Goal: Task Accomplishment & Management: Use online tool/utility

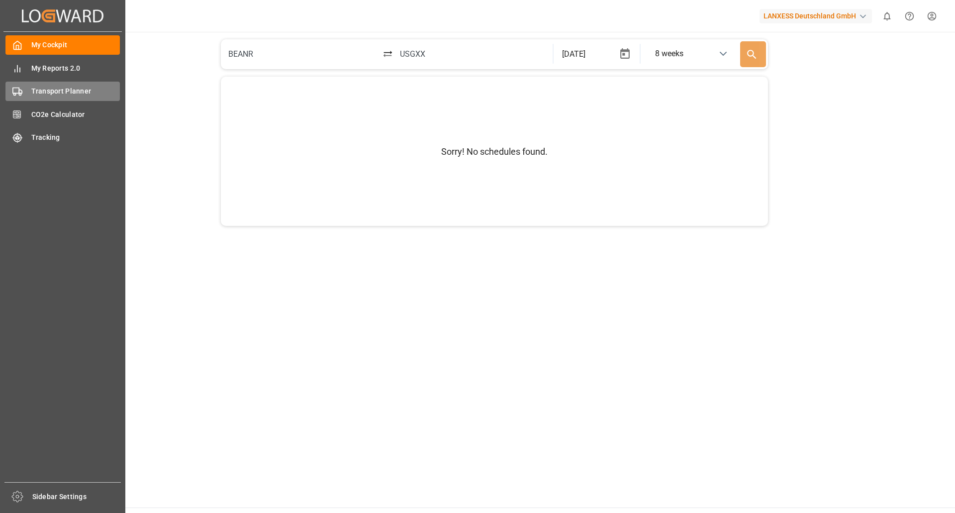
click at [41, 90] on span "Transport Planner" at bounding box center [75, 91] width 89 height 10
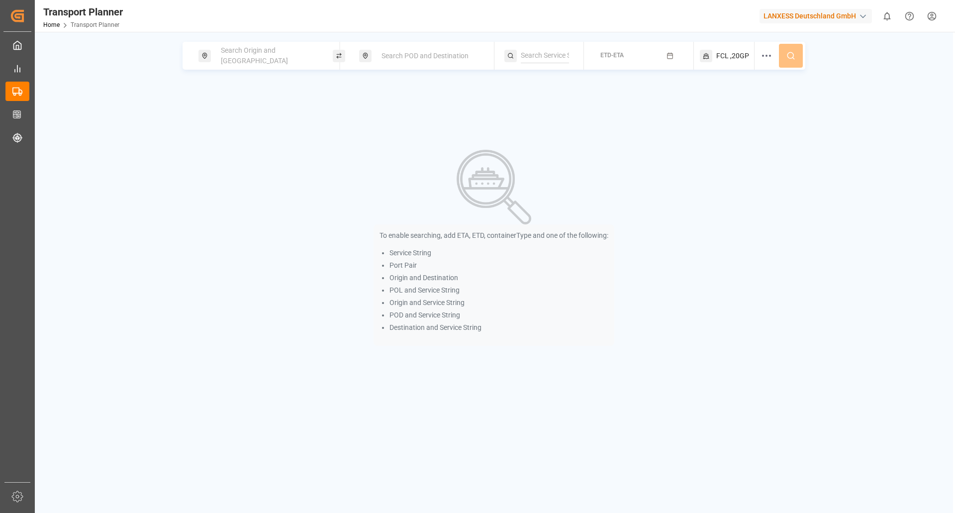
drag, startPoint x: 291, startPoint y: 41, endPoint x: 283, endPoint y: 69, distance: 29.0
click at [290, 42] on div "Search Origin and POL Search POD and Destination ETD-ETA FCL ,20GP To enable se…" at bounding box center [494, 288] width 918 height 513
click at [283, 69] on div "Search Origin and [GEOGRAPHIC_DATA]" at bounding box center [265, 56] width 134 height 28
click at [283, 46] on div "Search Origin and [GEOGRAPHIC_DATA]" at bounding box center [268, 55] width 107 height 29
click at [252, 129] on input at bounding box center [260, 135] width 100 height 15
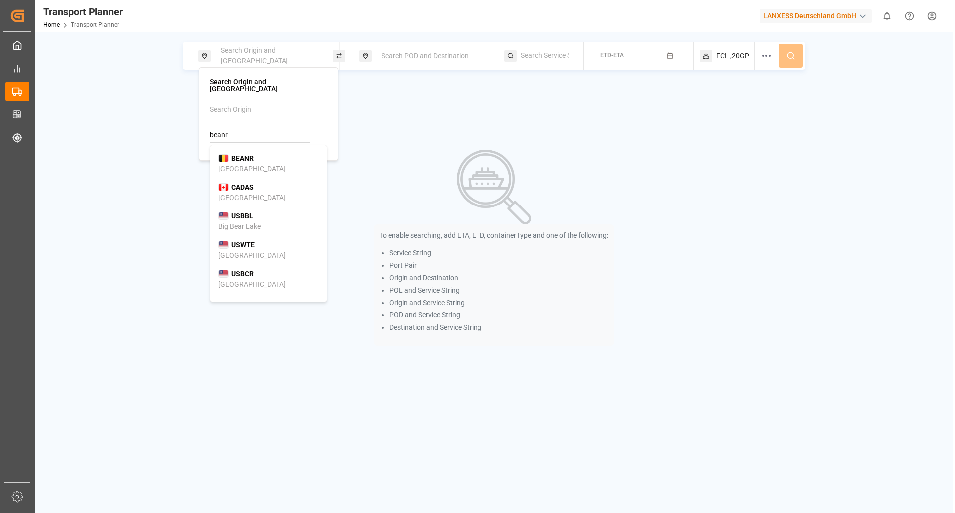
click at [246, 149] on li "BEANR [GEOGRAPHIC_DATA]" at bounding box center [268, 163] width 116 height 29
click at [271, 153] on div "BEANR [GEOGRAPHIC_DATA]" at bounding box center [268, 163] width 100 height 21
type input "BEANR"
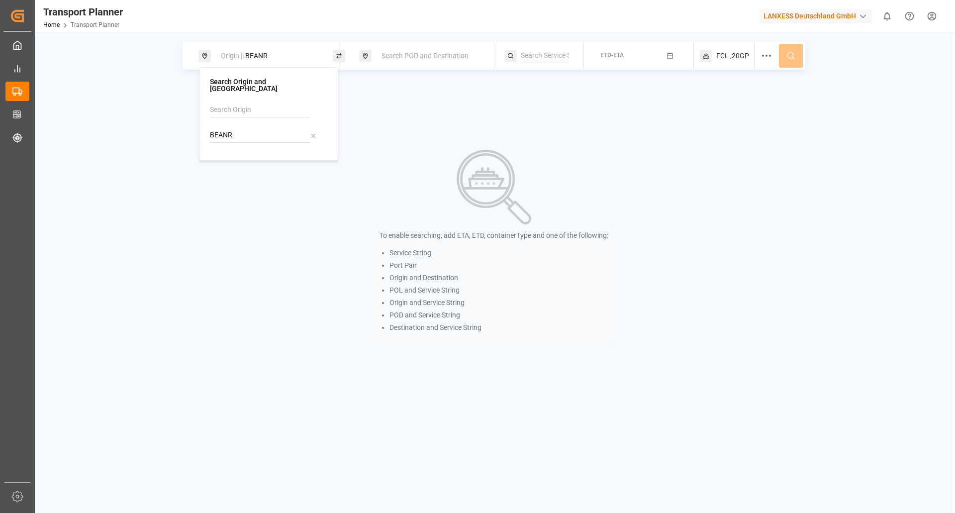
click at [399, 49] on div "Search POD and Destination" at bounding box center [428, 56] width 107 height 18
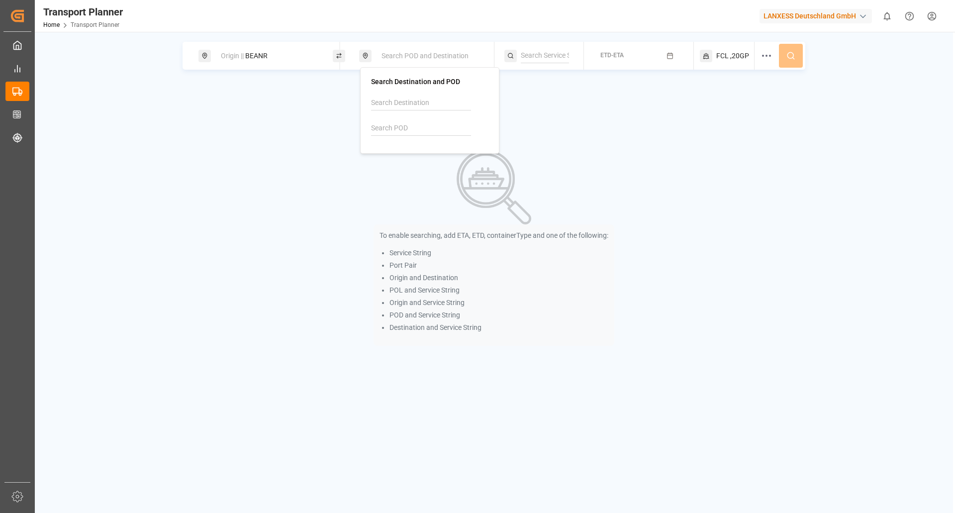
click at [396, 127] on input at bounding box center [421, 128] width 100 height 15
click at [424, 152] on div "TRGEB Gebze" at bounding box center [429, 156] width 100 height 21
type input "TRGEB"
click at [642, 53] on button "ETD-ETA" at bounding box center [638, 55] width 97 height 19
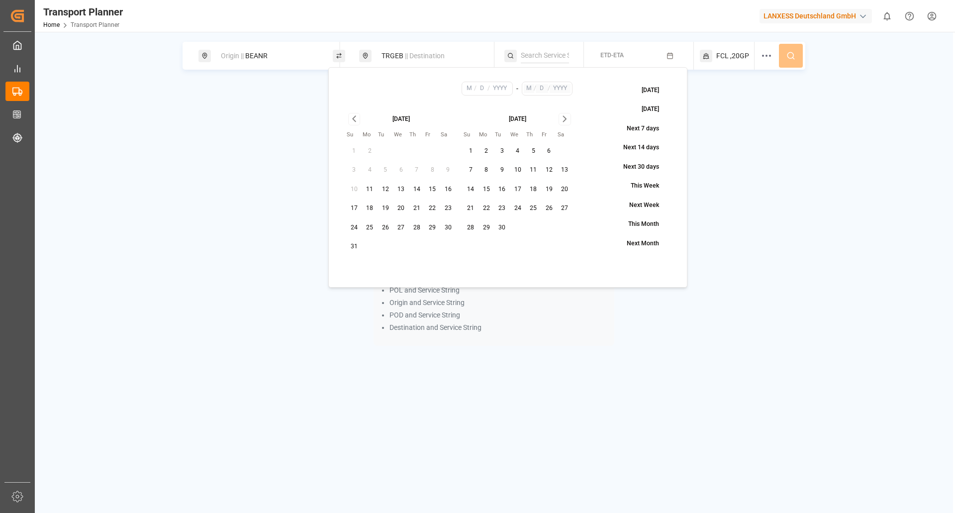
click at [421, 228] on button "28" at bounding box center [417, 228] width 16 height 16
type input "8"
type input "28"
type input "2025"
click at [506, 228] on button "30" at bounding box center [502, 228] width 16 height 16
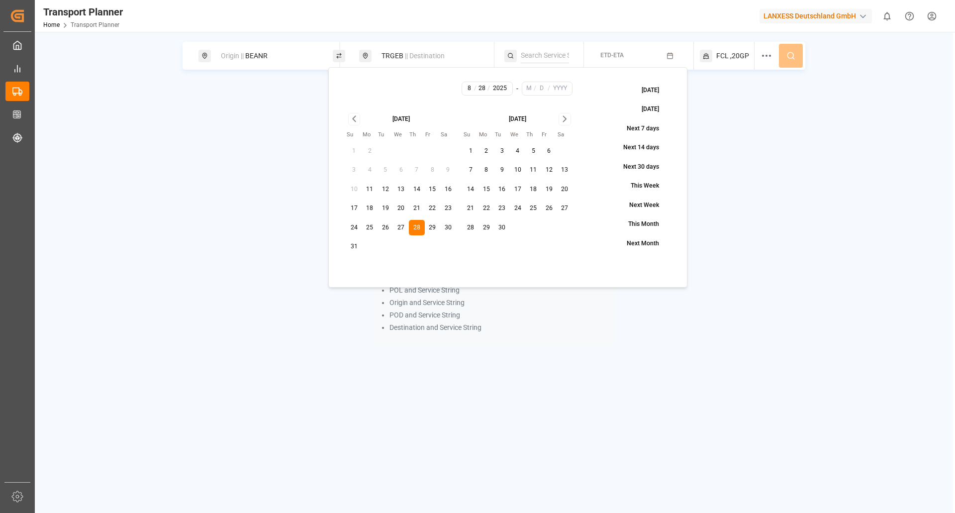
type input "9"
type input "30"
type input "2025"
click at [788, 59] on icon at bounding box center [790, 55] width 9 height 9
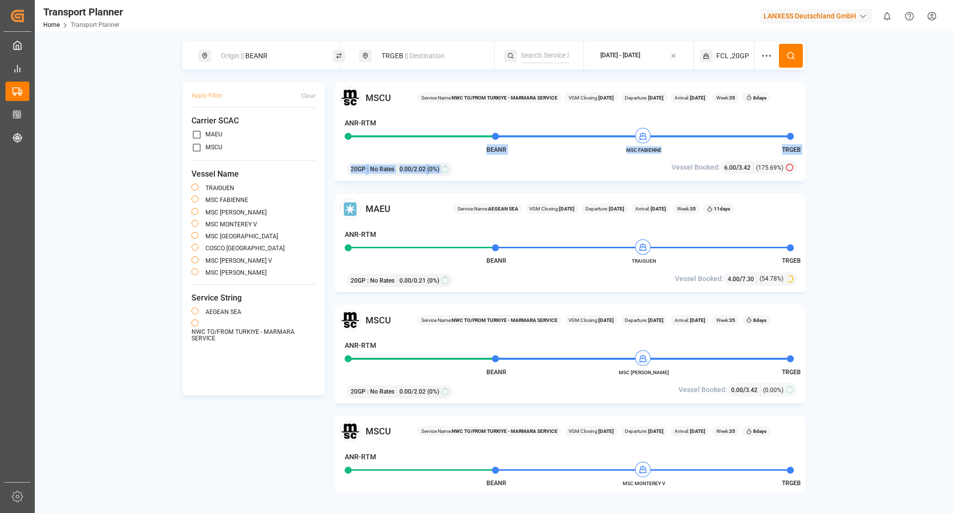
drag, startPoint x: 668, startPoint y: 155, endPoint x: 692, endPoint y: 147, distance: 25.2
click at [691, 148] on div "MSCU Service Name: NWC TO/FROM TURKIYE - MARMARA SERVICE VGM Closing: [DATE] De…" at bounding box center [570, 131] width 470 height 99
click at [692, 147] on div "MSCU Service Name: NWC TO/FROM TURKIYE - MARMARA SERVICE VGM Closing: [DATE] De…" at bounding box center [570, 131] width 470 height 99
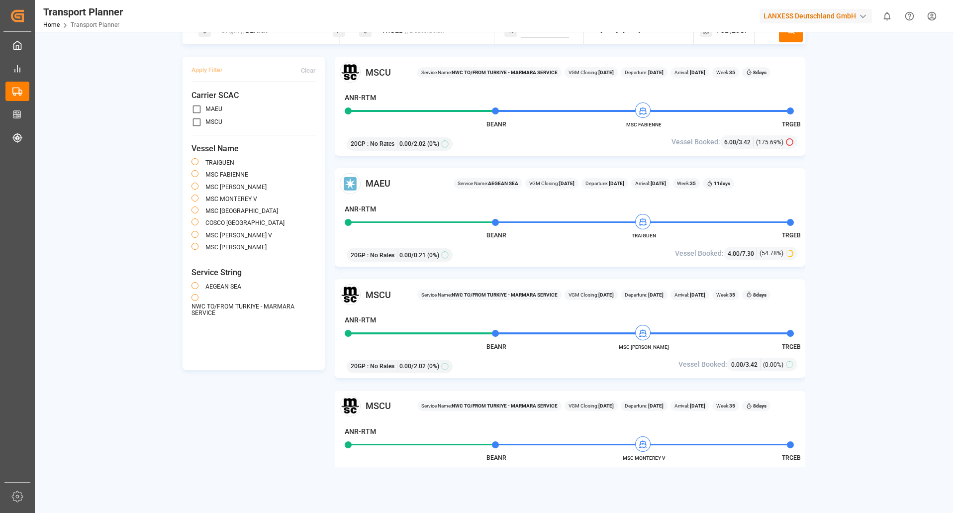
scroll to position [50, 0]
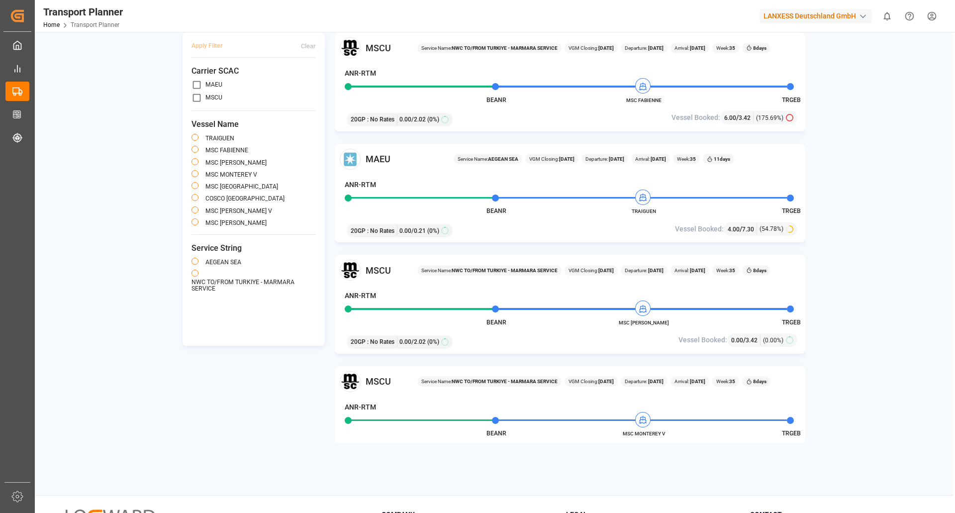
click at [862, 373] on div "Origin || BEANR TRGEB || Destination [DATE] - [DATE] FCL ,20GP Apply Filter Cle…" at bounding box center [494, 217] width 918 height 451
click at [194, 97] on input "primary checkbox" at bounding box center [196, 98] width 10 height 10
checkbox input "true"
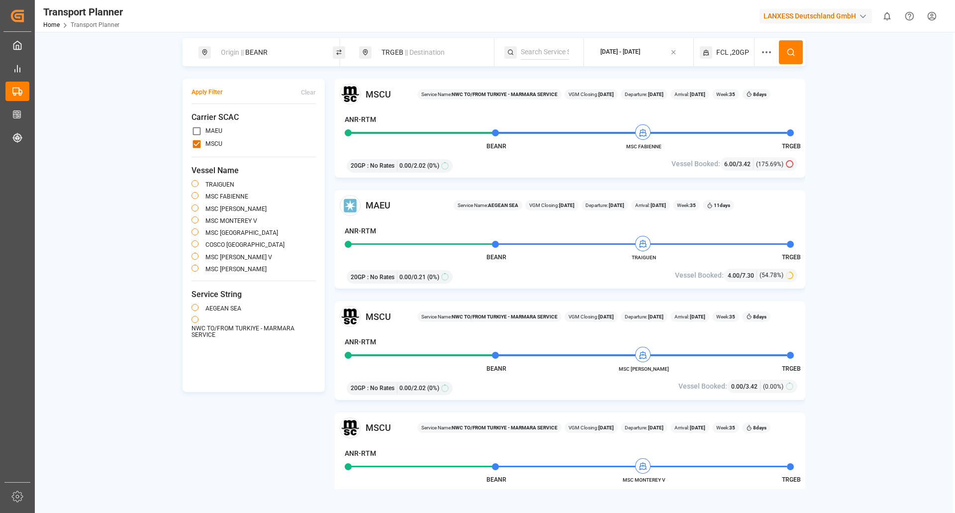
scroll to position [0, 0]
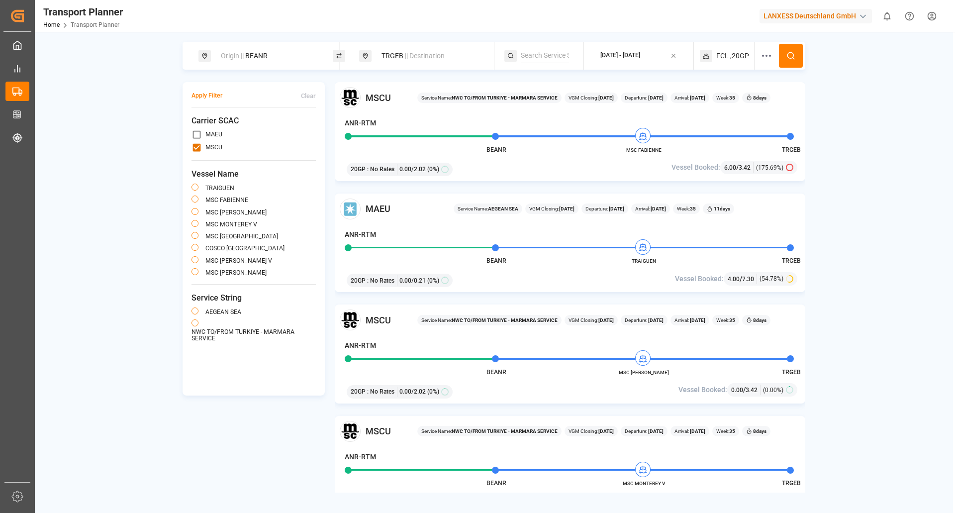
click at [790, 54] on icon at bounding box center [790, 55] width 9 height 9
click at [775, 58] on div at bounding box center [769, 56] width 18 height 28
click at [767, 142] on div "Select..." at bounding box center [776, 140] width 86 height 9
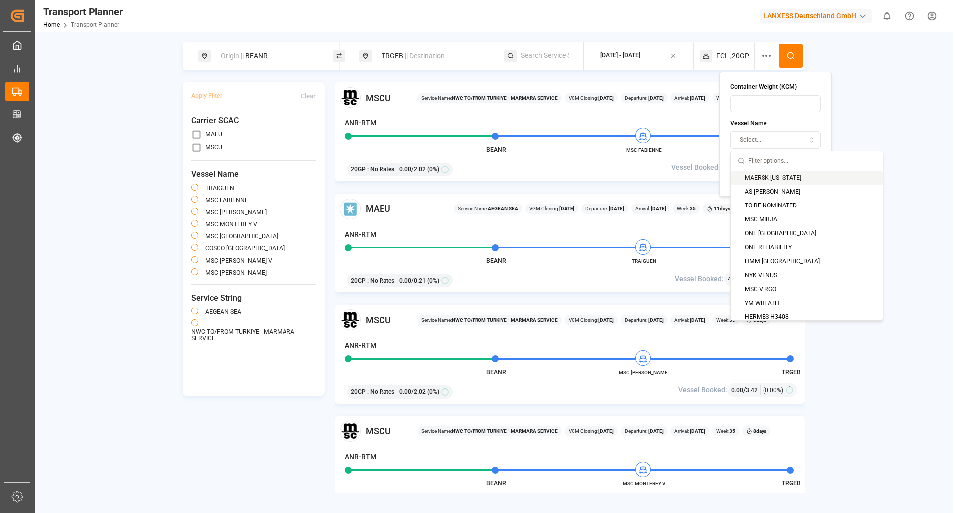
click at [770, 140] on div "Select..." at bounding box center [776, 140] width 86 height 9
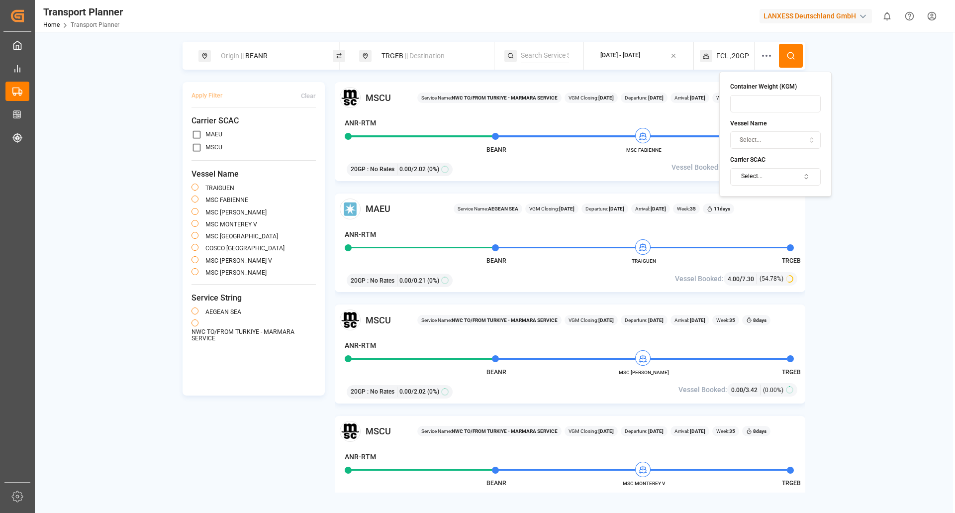
click at [798, 178] on button "Select..." at bounding box center [775, 176] width 91 height 17
click at [732, 247] on button "Suggestions" at bounding box center [733, 244] width 7 height 7
click at [792, 51] on button at bounding box center [791, 56] width 24 height 24
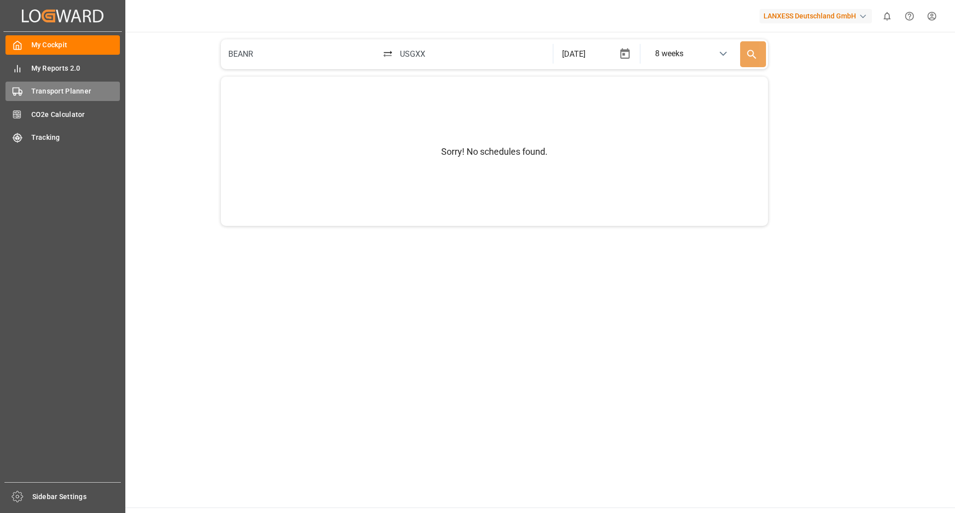
click at [45, 93] on span "Transport Planner" at bounding box center [75, 91] width 89 height 10
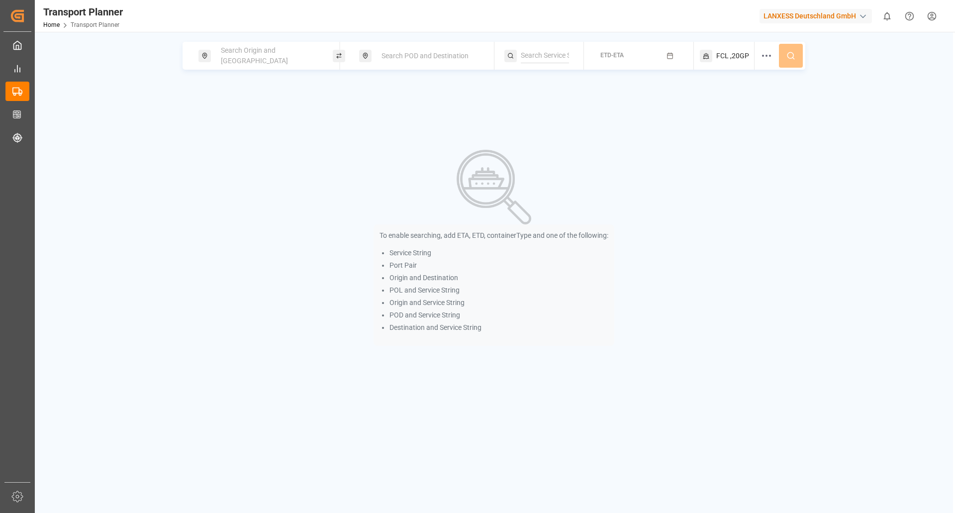
click at [240, 61] on div "Search Origin and [GEOGRAPHIC_DATA]" at bounding box center [268, 55] width 107 height 29
click at [270, 118] on div at bounding box center [268, 125] width 117 height 47
click at [266, 128] on input at bounding box center [260, 135] width 100 height 15
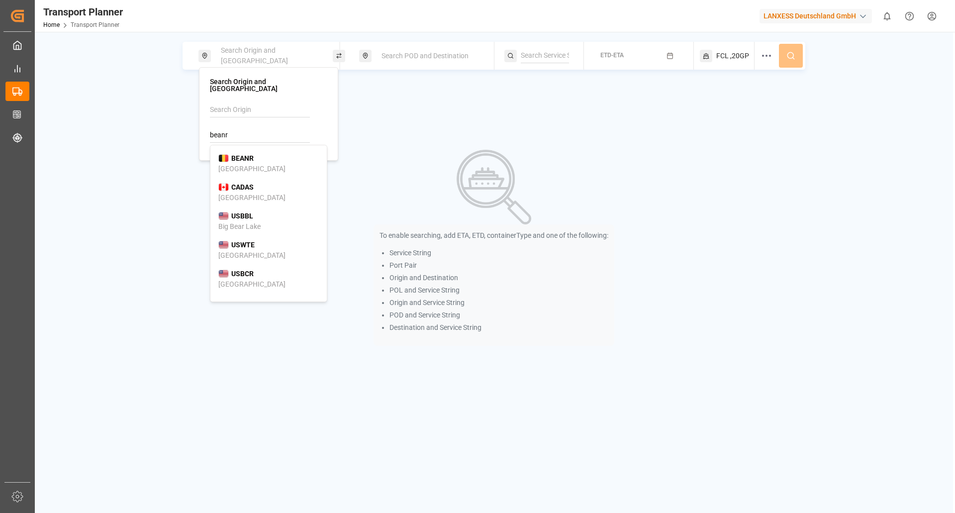
click at [232, 164] on div "[GEOGRAPHIC_DATA]" at bounding box center [251, 169] width 67 height 10
type input "BEANR"
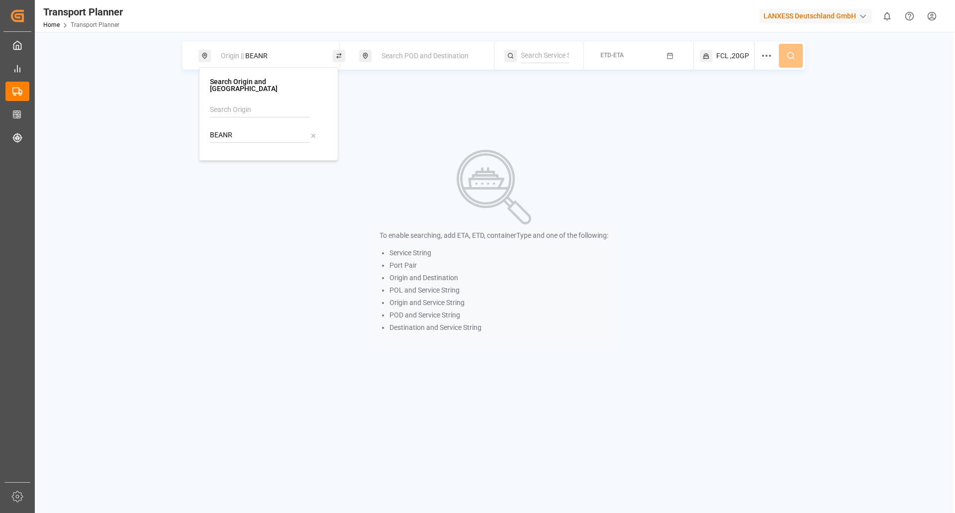
click at [375, 64] on div "Search POD and Destination" at bounding box center [426, 56] width 134 height 28
click at [391, 62] on div "Search POD and Destination" at bounding box center [428, 56] width 107 height 18
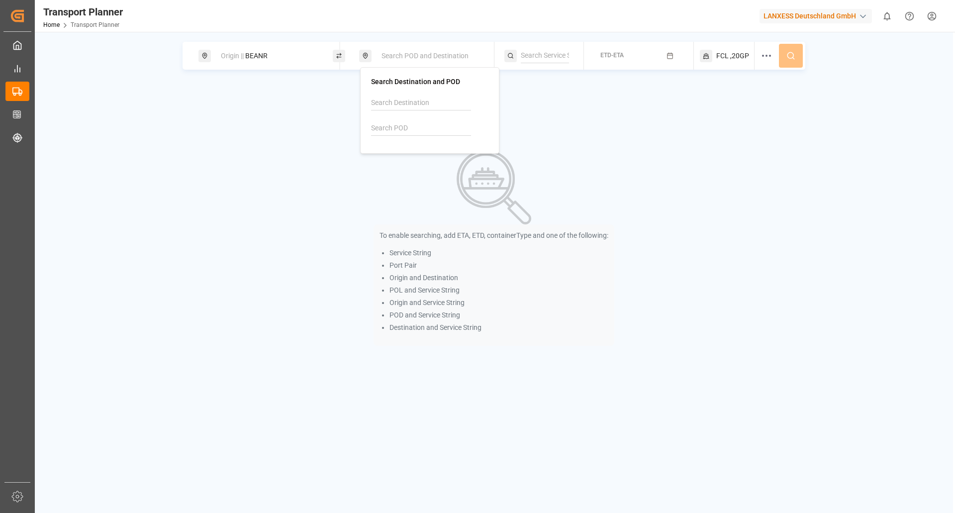
click at [405, 130] on input at bounding box center [421, 128] width 100 height 15
click at [401, 146] on span "BRSSZ" at bounding box center [403, 151] width 22 height 10
type input "BRSSZ"
click at [651, 66] on div "ETD-ETA" at bounding box center [642, 56] width 104 height 28
click at [672, 55] on icon "button" at bounding box center [669, 55] width 5 height 0
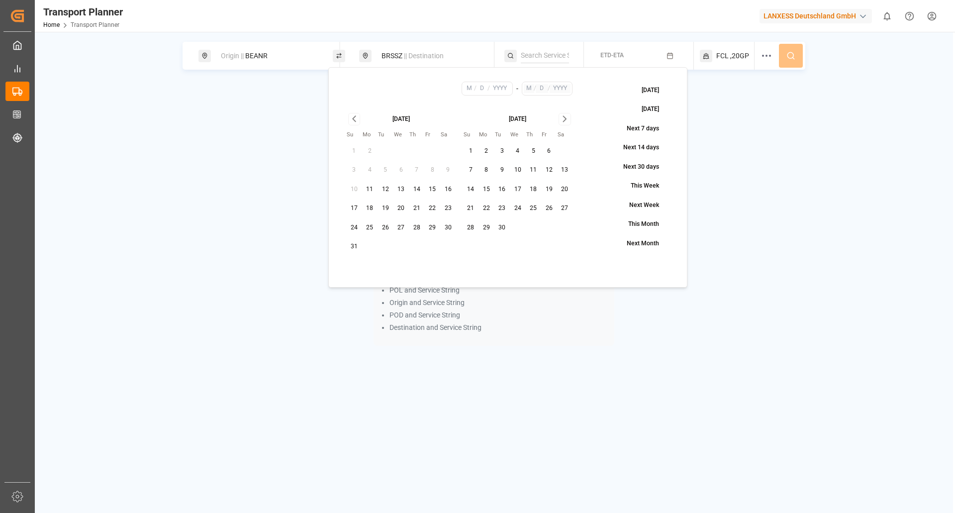
click at [419, 227] on button "28" at bounding box center [417, 228] width 16 height 16
type input "8"
type input "28"
type input "2025"
click at [563, 119] on icon "Go to next month" at bounding box center [564, 119] width 11 height 12
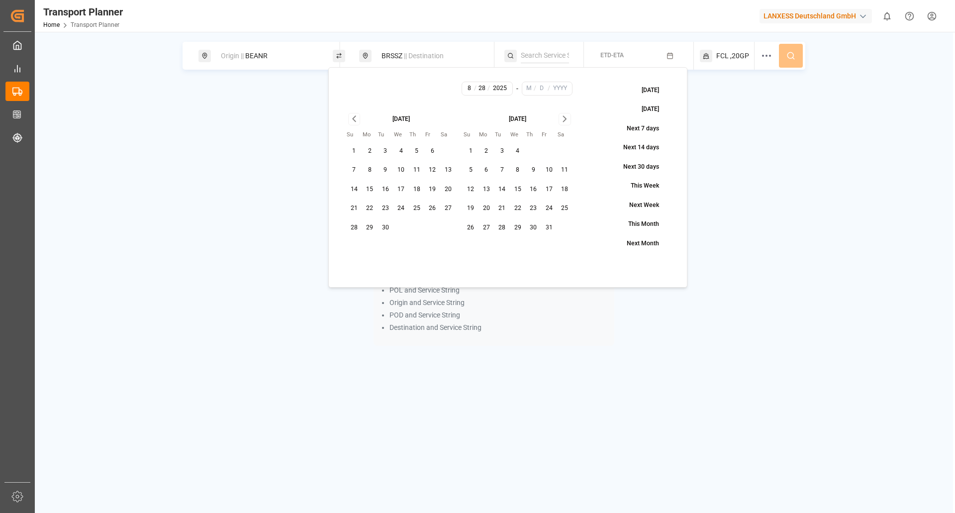
click at [541, 223] on button "31" at bounding box center [549, 228] width 16 height 16
type input "10"
type input "31"
type input "2025"
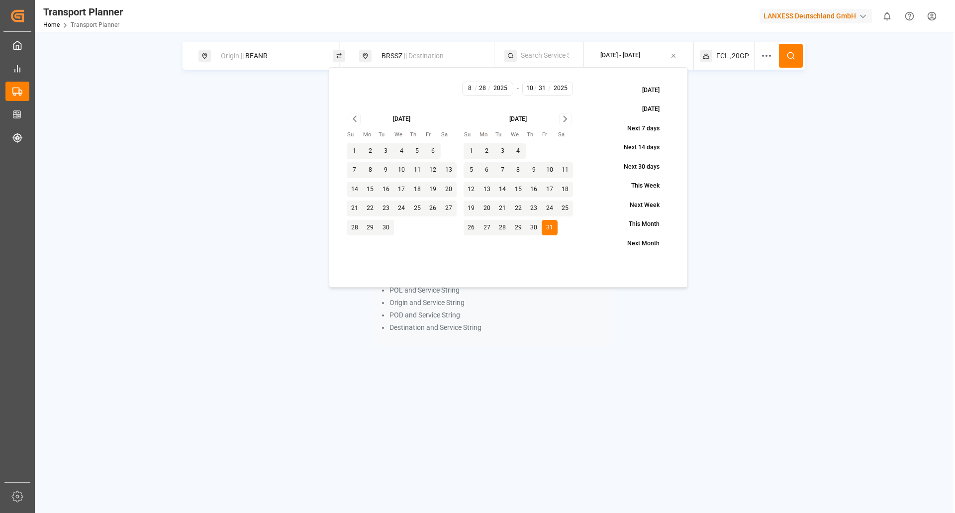
click at [800, 59] on button at bounding box center [791, 56] width 24 height 24
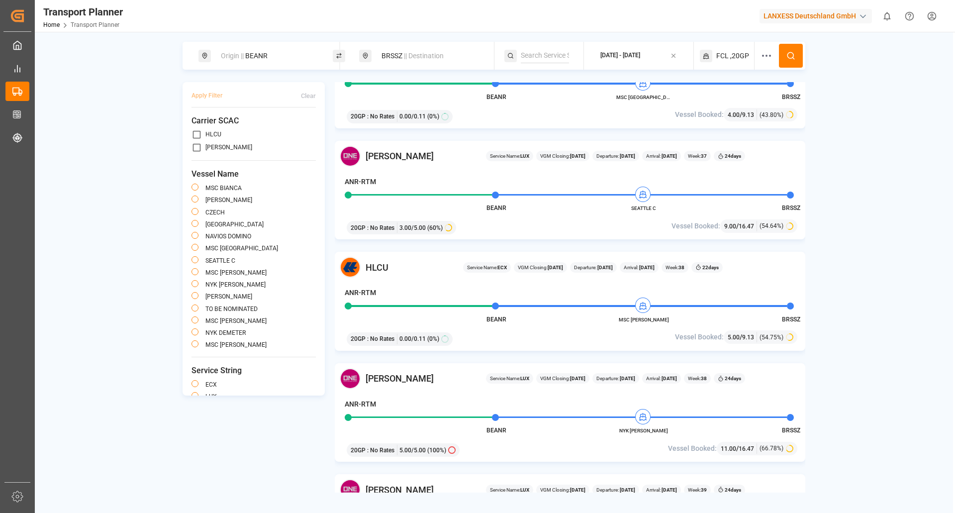
scroll to position [448, 0]
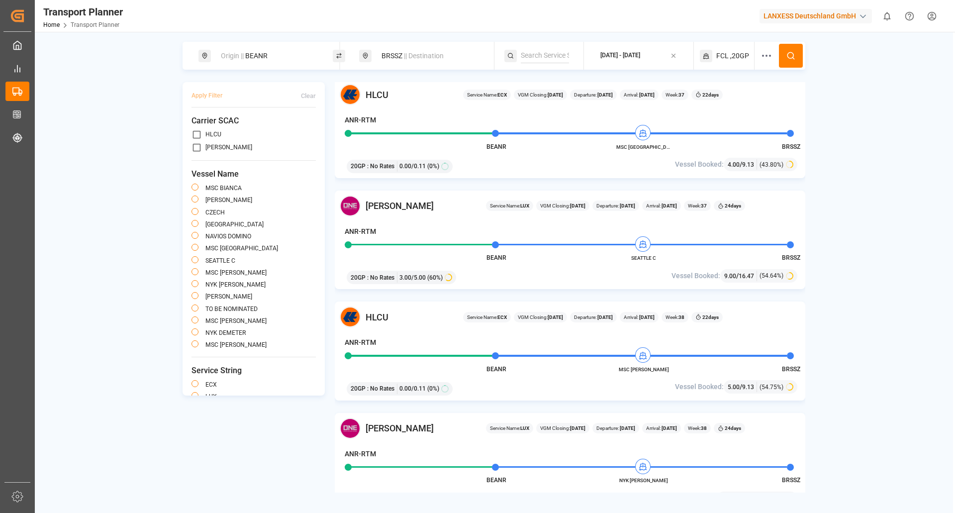
click at [769, 54] on icon at bounding box center [766, 56] width 12 height 12
click at [773, 175] on button "Select..." at bounding box center [775, 176] width 91 height 17
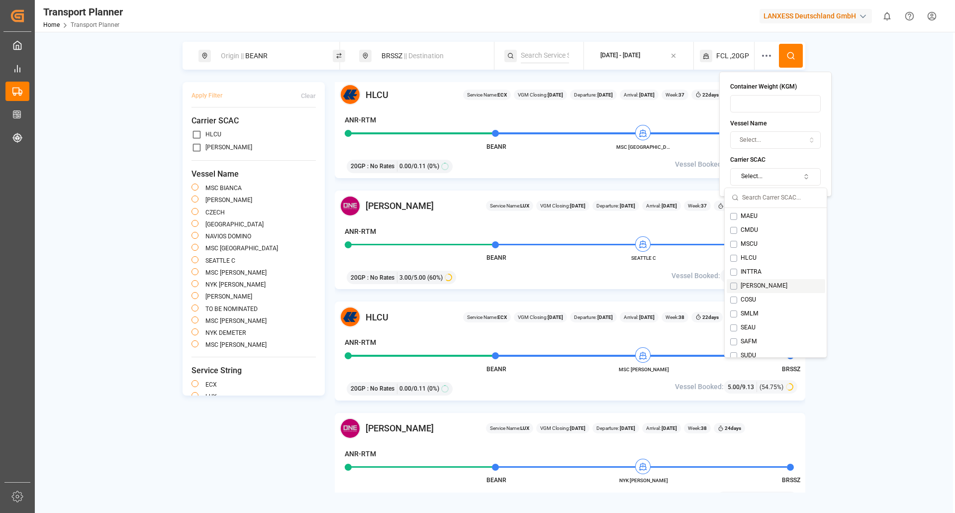
click at [734, 289] on div "[PERSON_NAME]" at bounding box center [764, 285] width 68 height 9
click at [786, 47] on button at bounding box center [791, 56] width 24 height 24
